Goal: Task Accomplishment & Management: Use online tool/utility

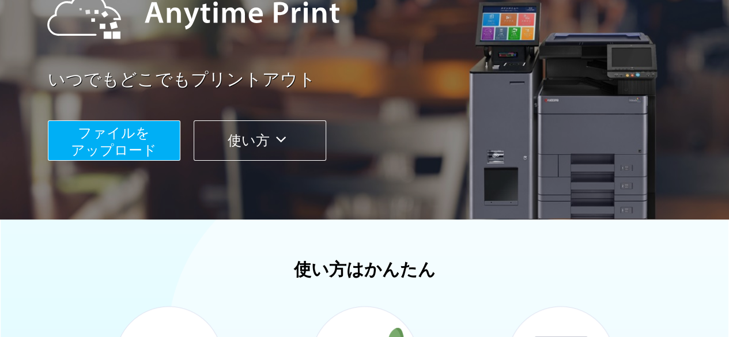
scroll to position [153, 0]
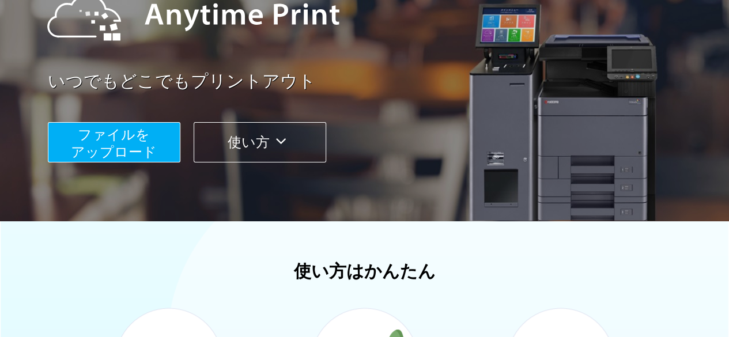
click at [133, 150] on span "ファイルを ​​アップロード" at bounding box center [114, 143] width 86 height 33
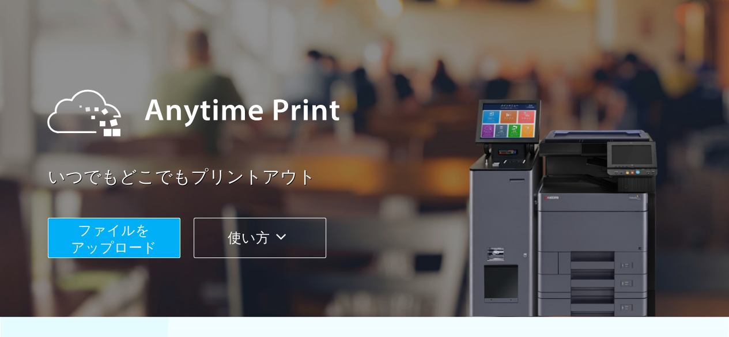
scroll to position [145, 0]
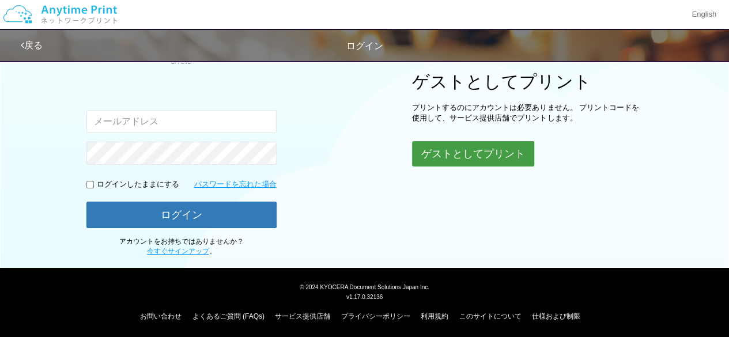
click at [451, 160] on button "ゲストとしてプリント" at bounding box center [473, 153] width 122 height 25
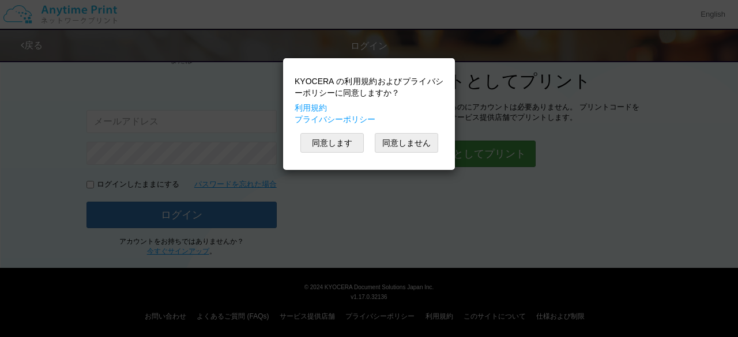
click at [467, 153] on div "KYOCERA の利用規約およびプライバシーポリシーに同意しますか？ 利用規約 プライバシーポリシー 同意します 同意しません" at bounding box center [369, 168] width 738 height 337
click at [350, 139] on button "同意します" at bounding box center [331, 143] width 63 height 20
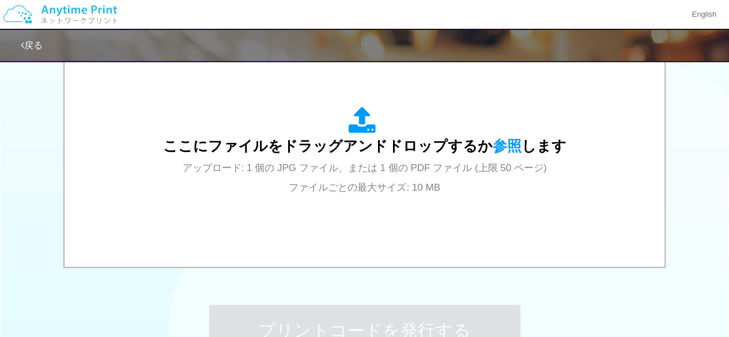
scroll to position [403, 0]
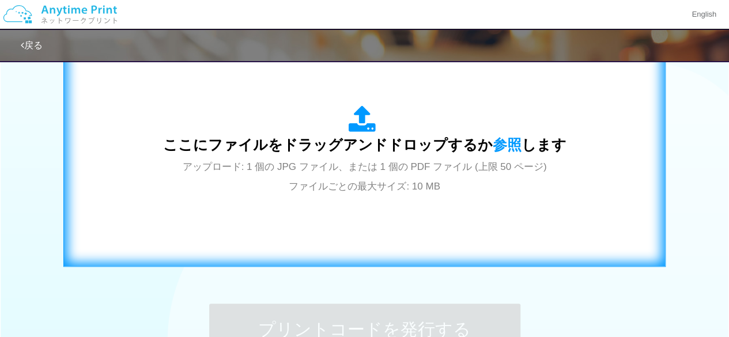
click at [355, 146] on span "ここにファイルをドラッグアンドドロップするか 参照 します" at bounding box center [364, 145] width 403 height 16
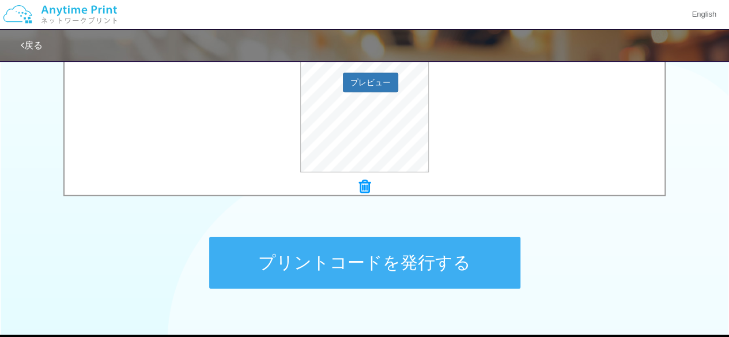
scroll to position [470, 0]
click at [398, 256] on button "プリントコードを発行する" at bounding box center [364, 263] width 311 height 52
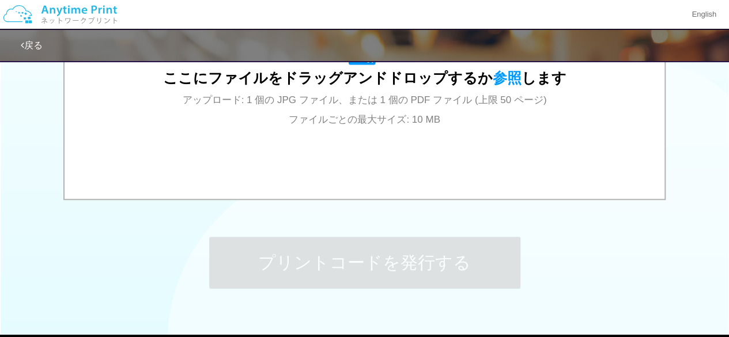
scroll to position [0, 0]
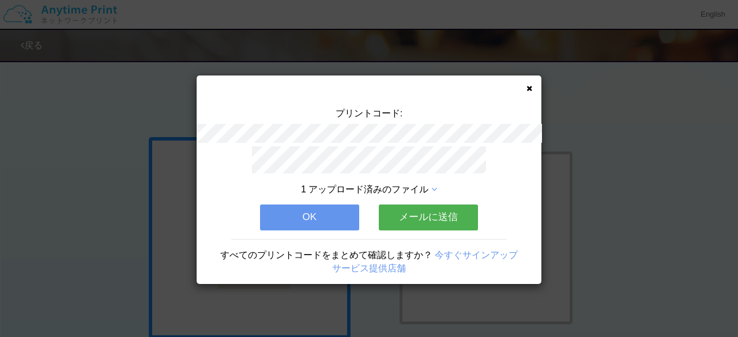
click at [535, 87] on div "プリントコード: 1 アップロード済みのファイル OK メールに送信 すべてのプリントコードをまとめて確認しますか？ 今すぐサインアップ サービス提供店舗" at bounding box center [369, 179] width 345 height 209
click at [527, 86] on icon at bounding box center [529, 88] width 6 height 7
